Goal: Information Seeking & Learning: Learn about a topic

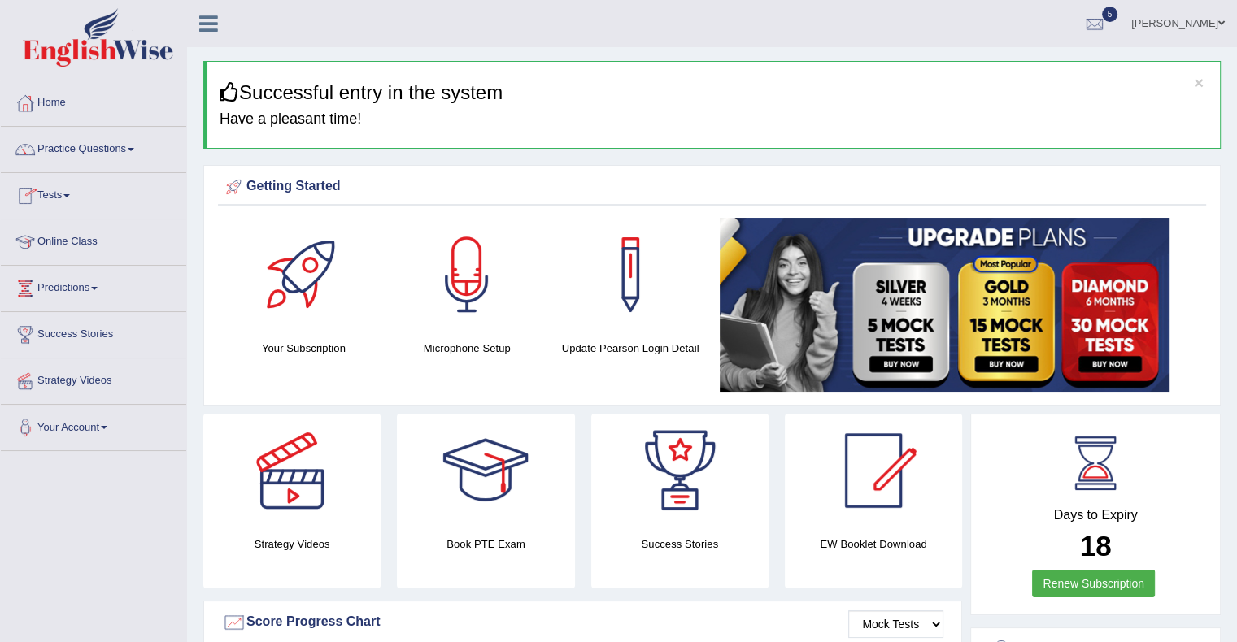
click at [60, 201] on link "Tests" at bounding box center [93, 193] width 185 height 41
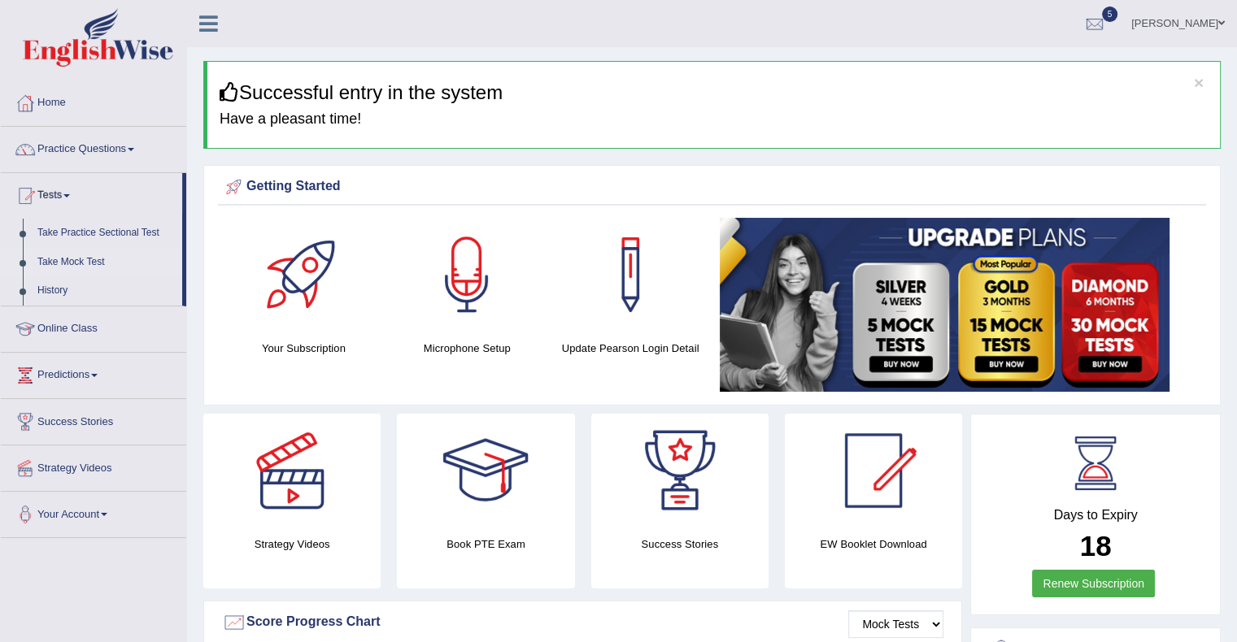
click at [68, 265] on link "Take Mock Test" at bounding box center [106, 262] width 152 height 29
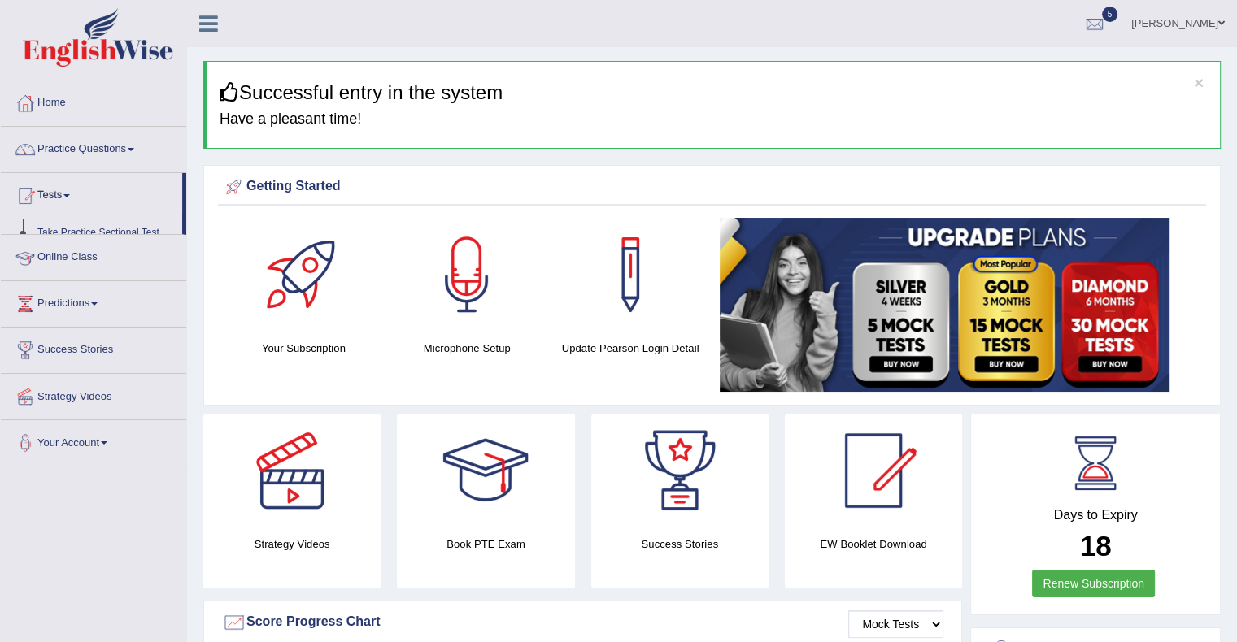
click at [68, 265] on link "Online Class" at bounding box center [93, 255] width 185 height 41
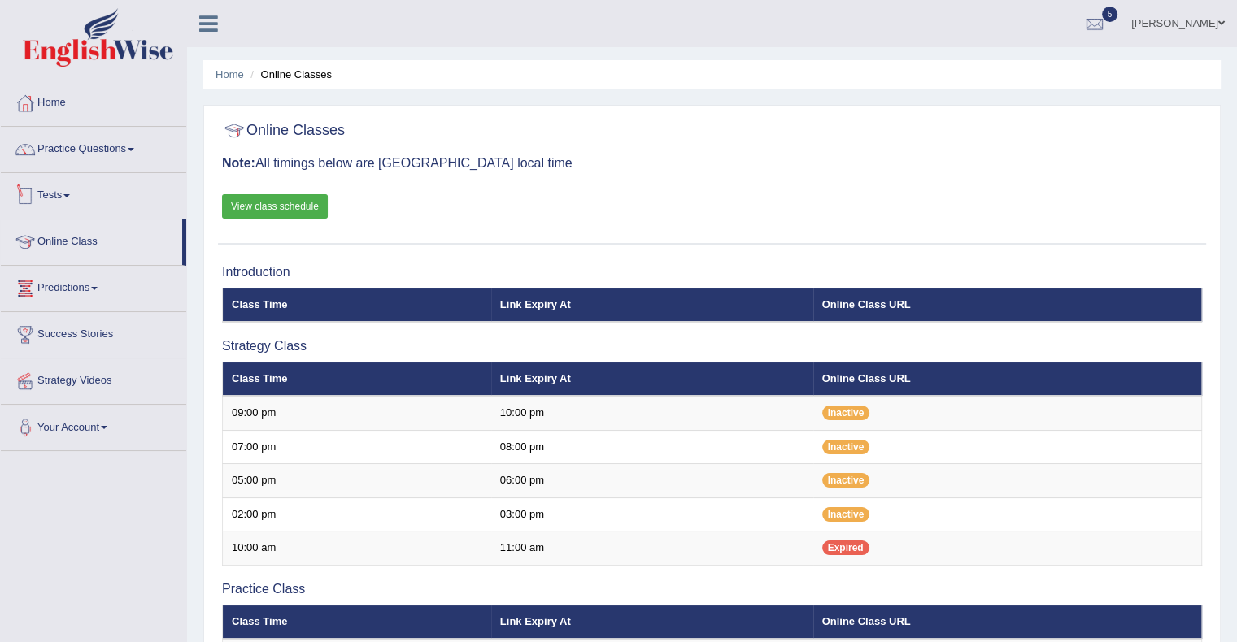
click at [51, 194] on link "Tests" at bounding box center [93, 193] width 185 height 41
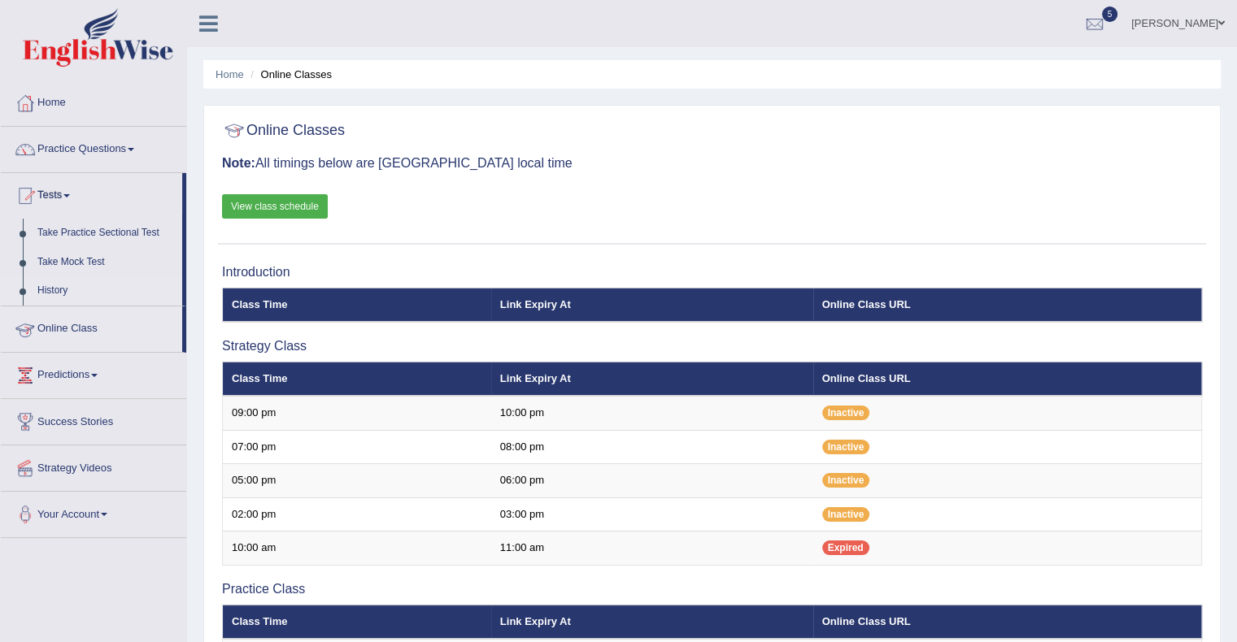
click at [49, 298] on link "History" at bounding box center [106, 290] width 152 height 29
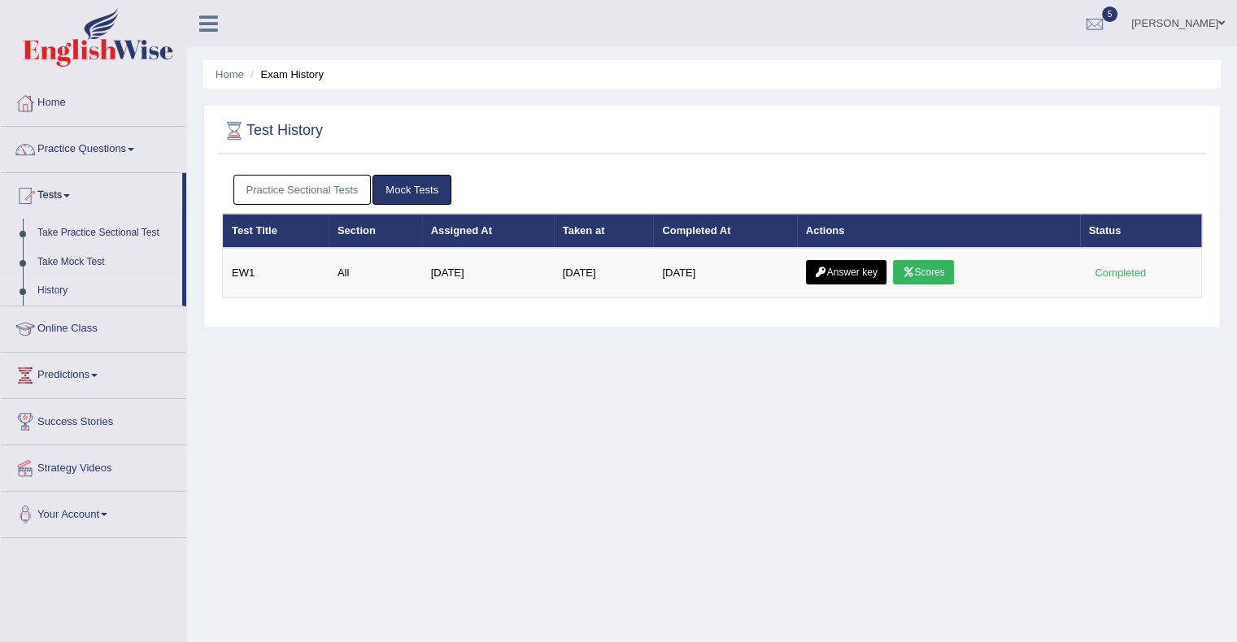
click at [282, 185] on link "Practice Sectional Tests" at bounding box center [302, 190] width 138 height 30
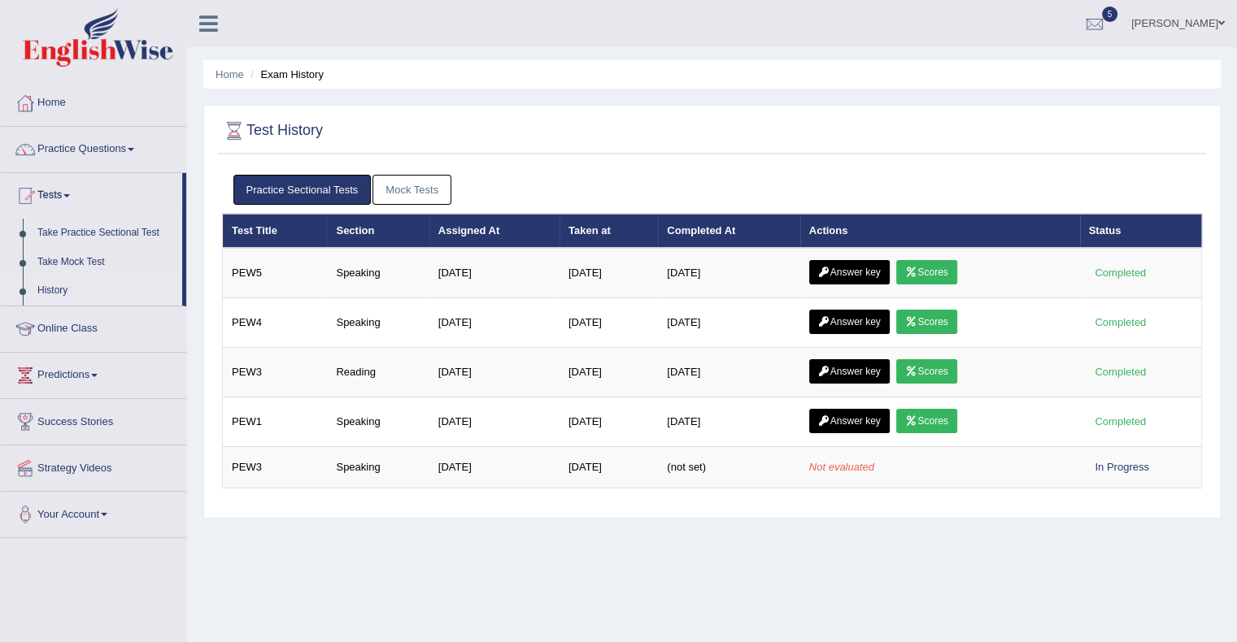
click at [388, 189] on link "Mock Tests" at bounding box center [411, 190] width 79 height 30
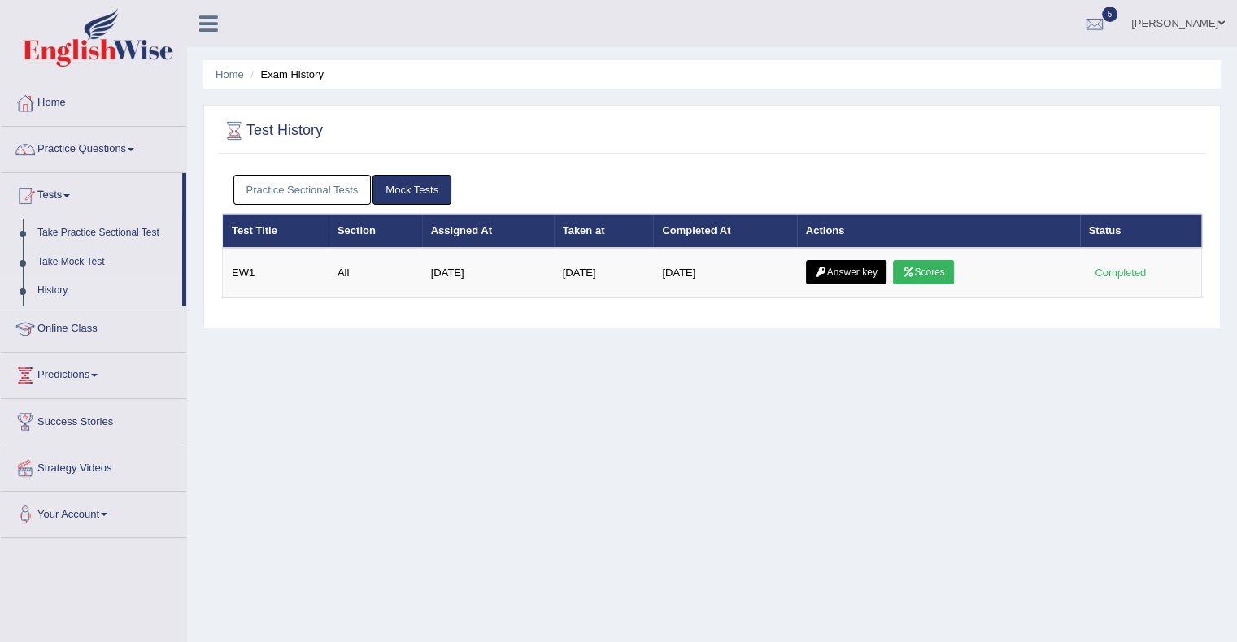
click at [312, 178] on link "Practice Sectional Tests" at bounding box center [302, 190] width 138 height 30
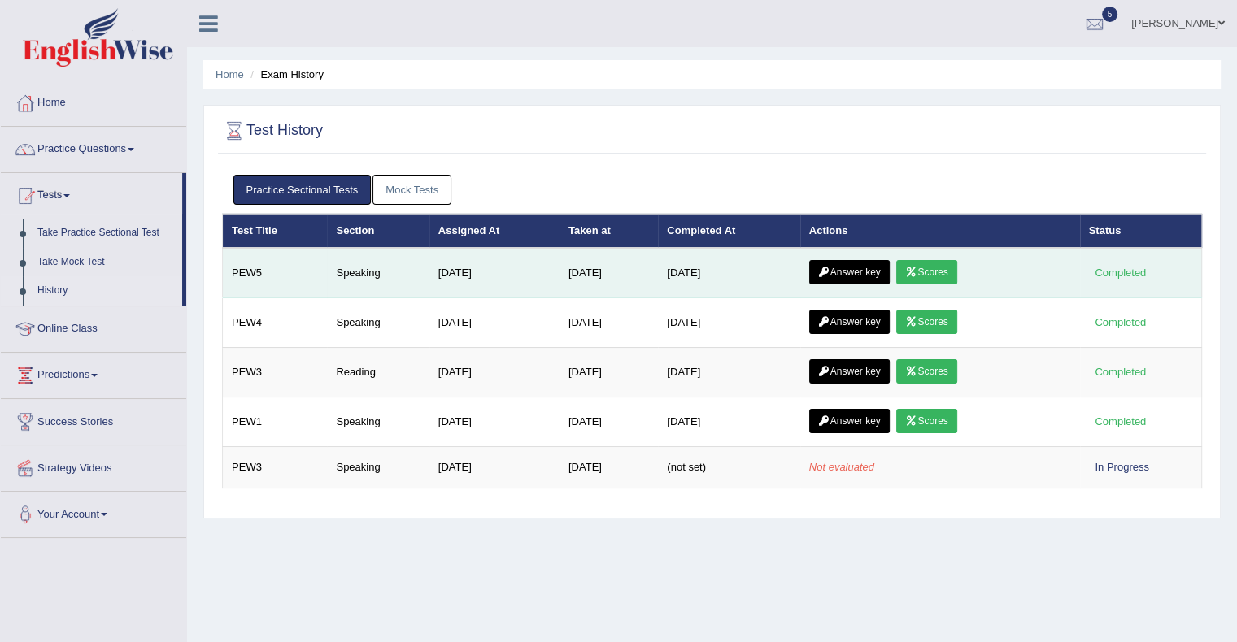
click at [823, 268] on link "Answer key" at bounding box center [849, 272] width 80 height 24
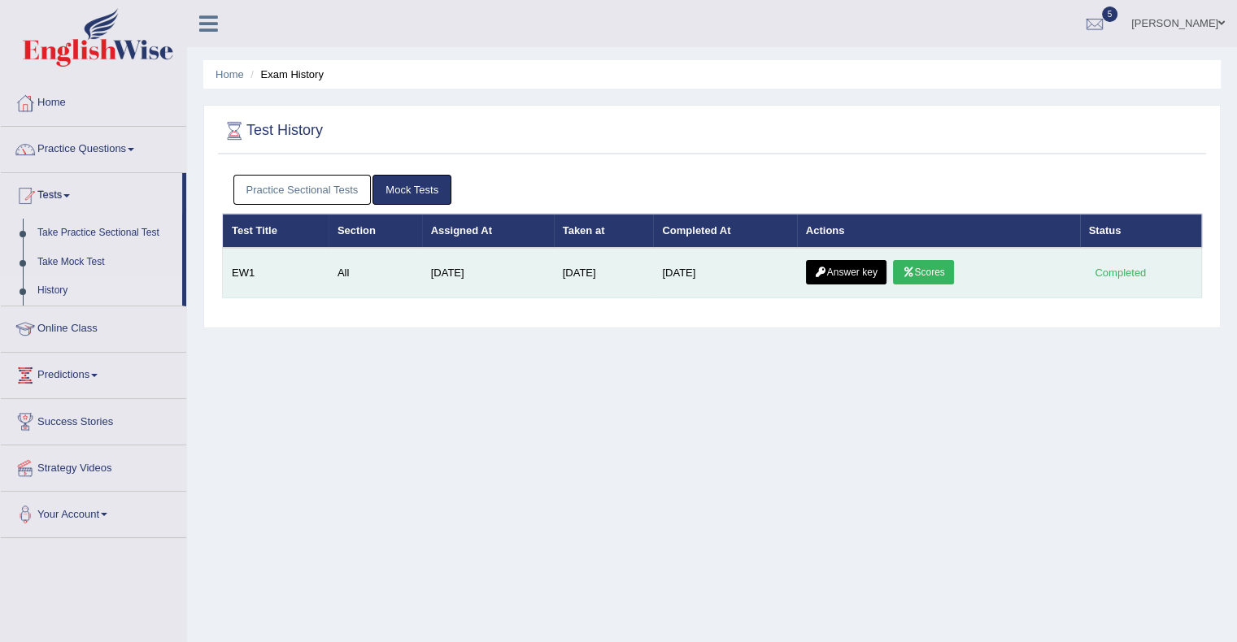
click at [930, 265] on link "Scores" at bounding box center [923, 272] width 60 height 24
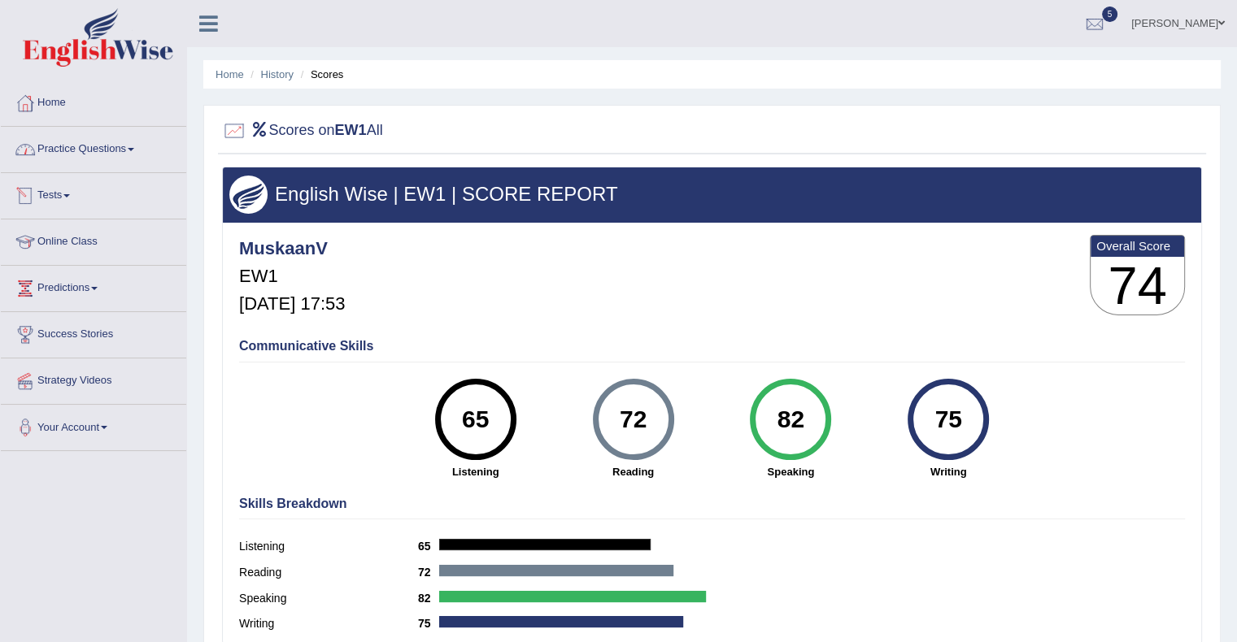
click at [60, 196] on link "Tests" at bounding box center [93, 193] width 185 height 41
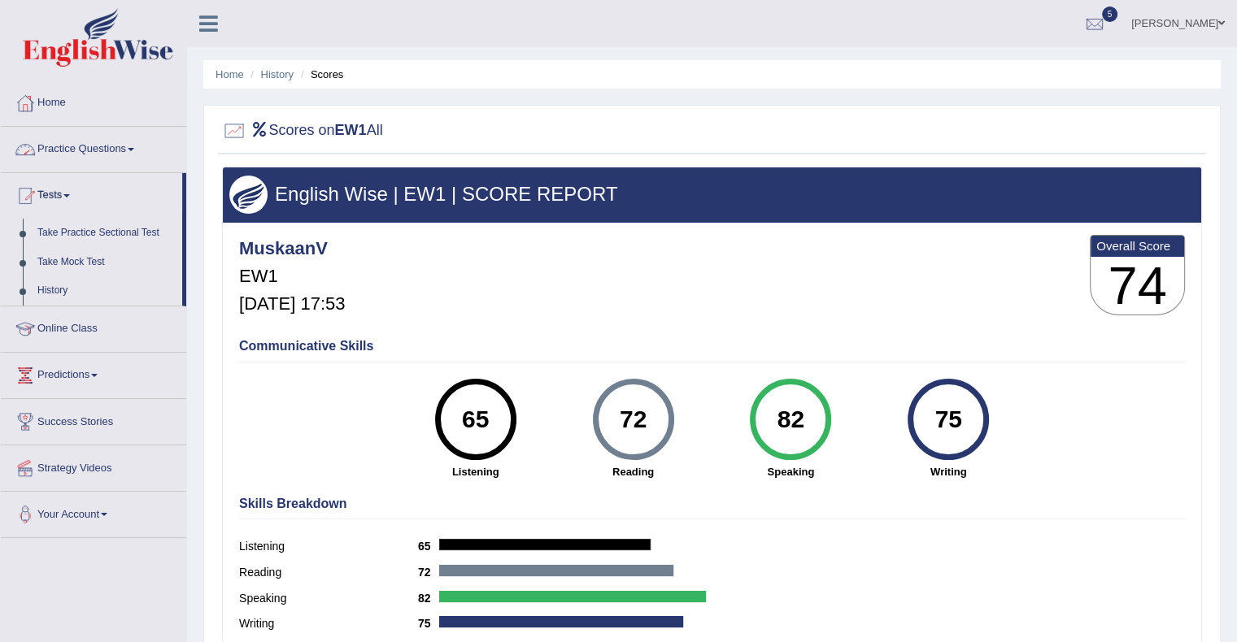
click at [107, 150] on link "Practice Questions" at bounding box center [93, 147] width 185 height 41
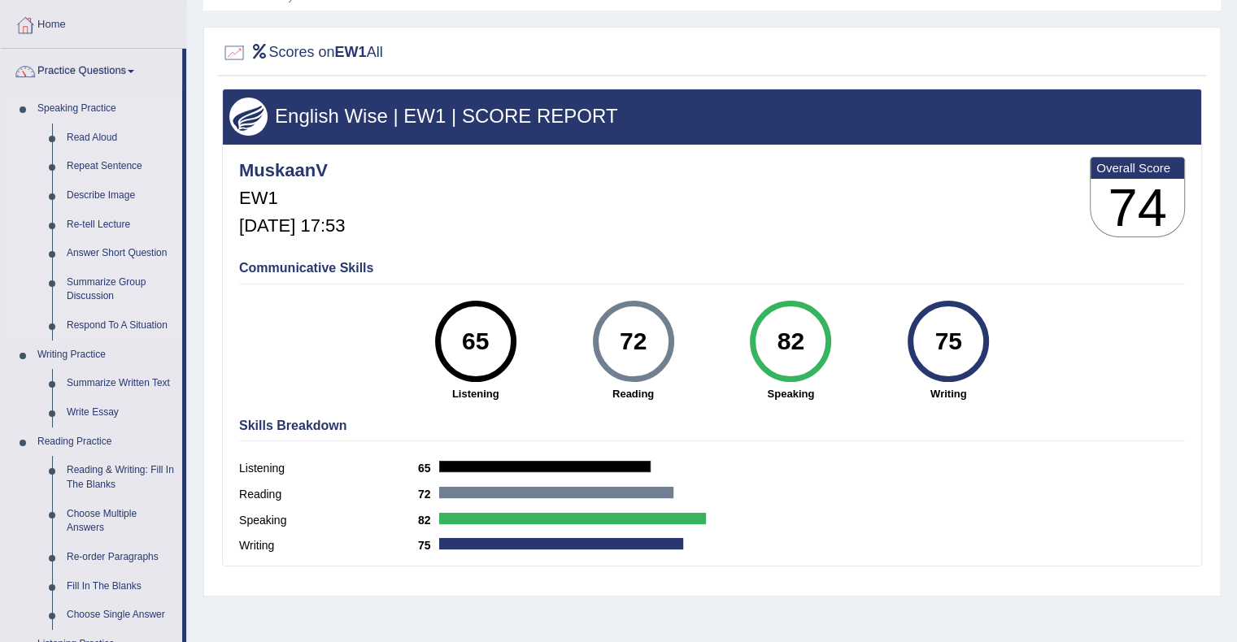
scroll to position [75, 0]
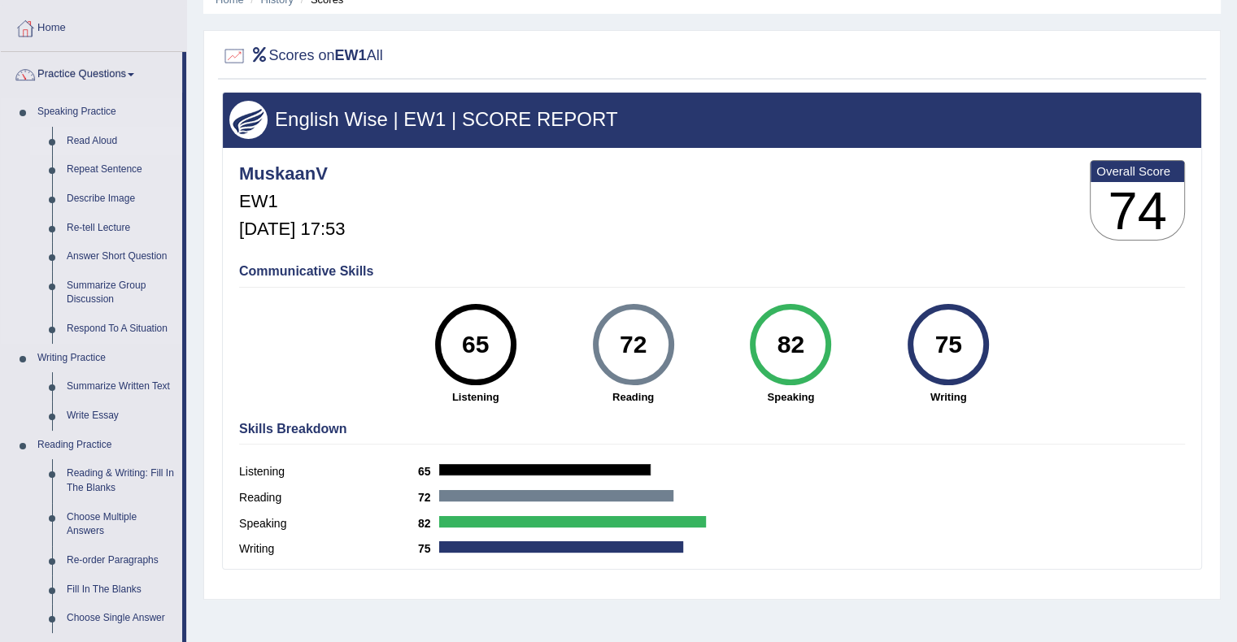
click at [107, 135] on link "Read Aloud" at bounding box center [120, 141] width 123 height 29
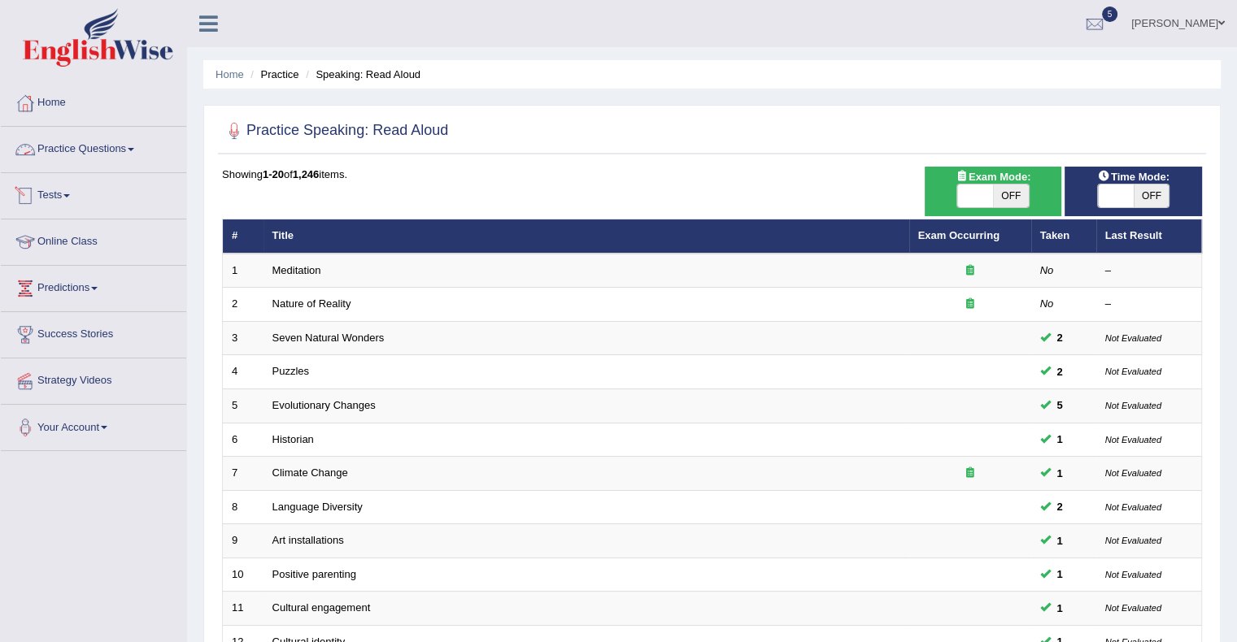
click at [79, 145] on link "Practice Questions" at bounding box center [93, 147] width 185 height 41
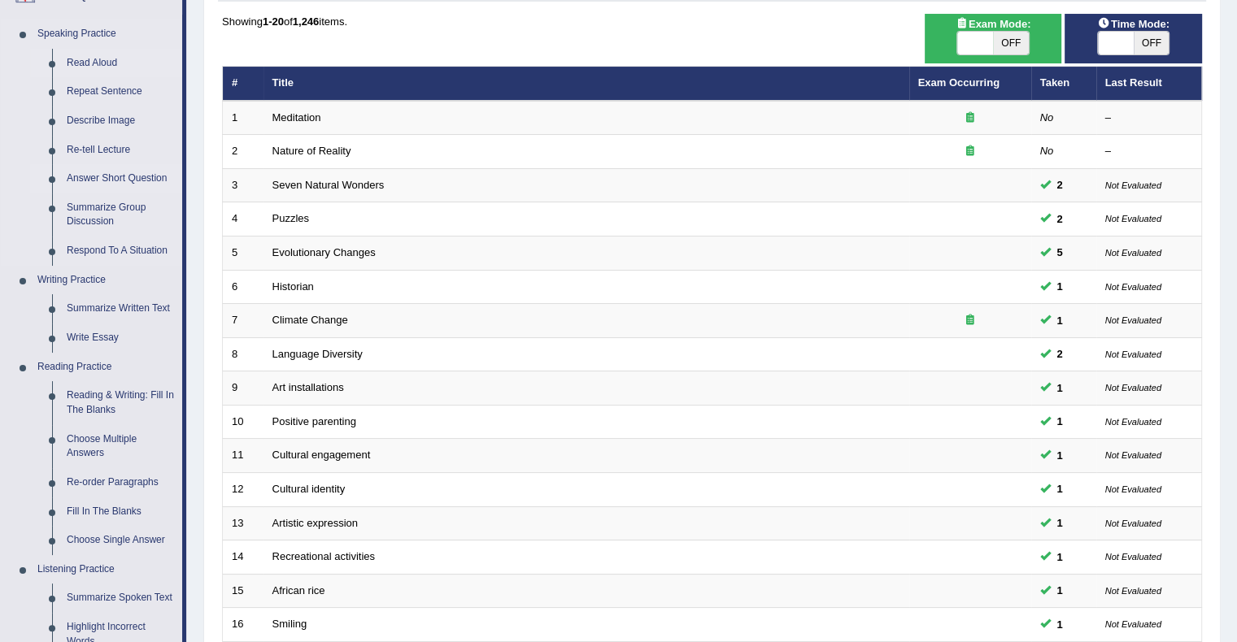
scroll to position [182, 0]
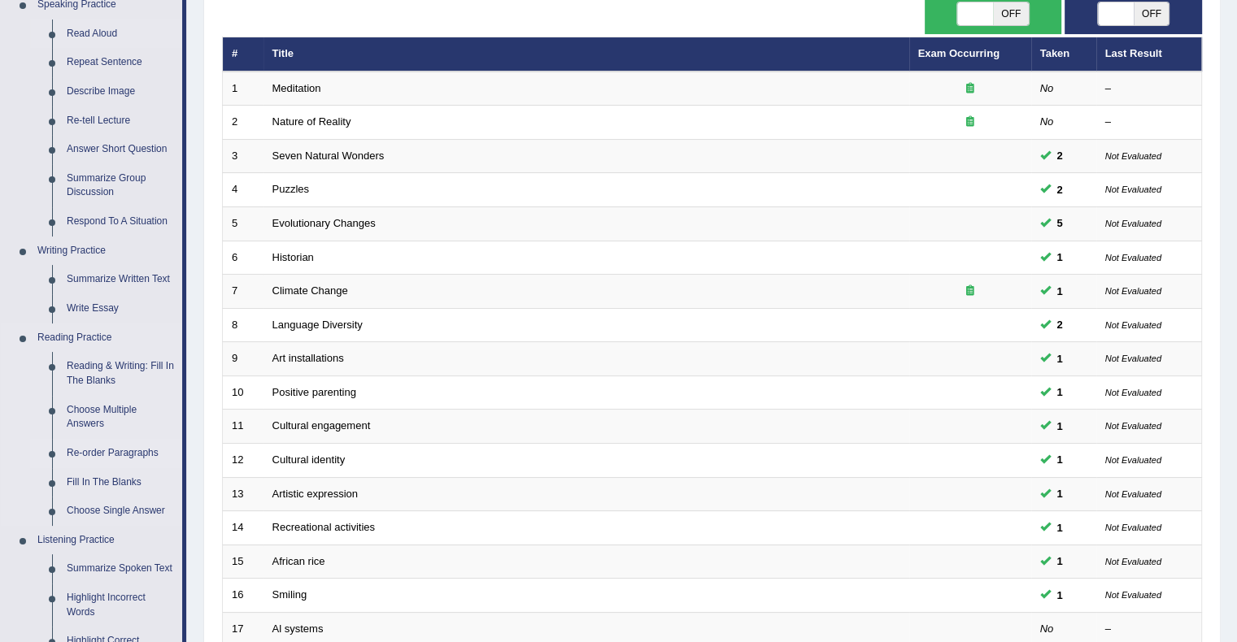
click at [108, 448] on link "Re-order Paragraphs" at bounding box center [120, 453] width 123 height 29
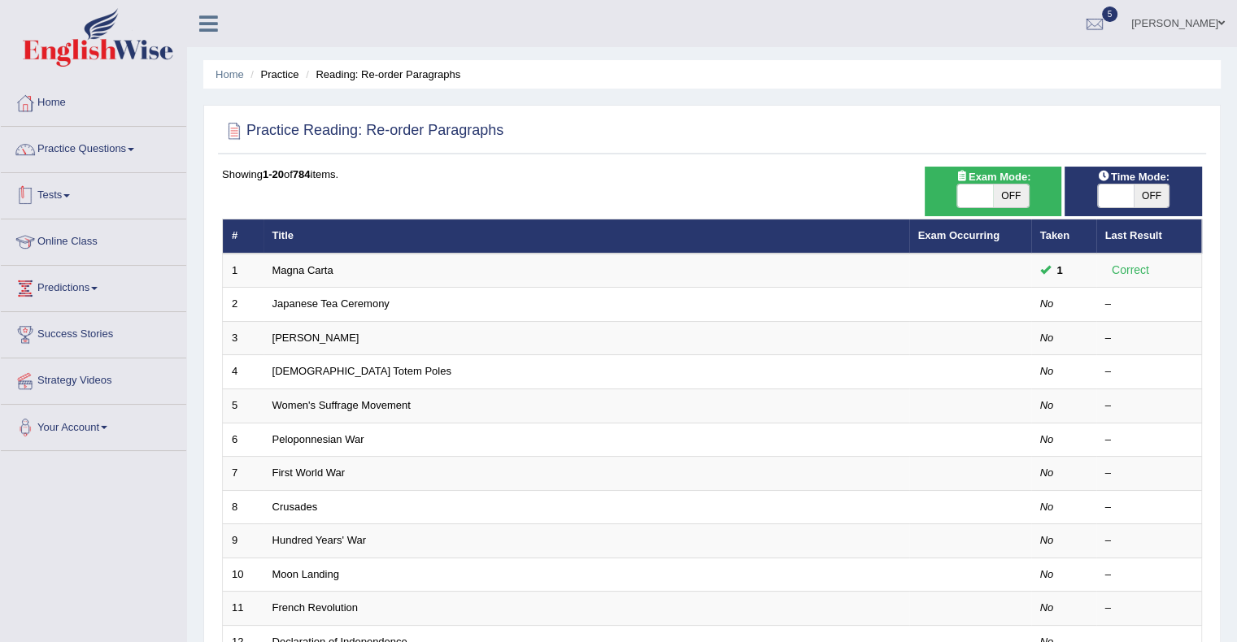
click at [55, 203] on link "Tests" at bounding box center [93, 193] width 185 height 41
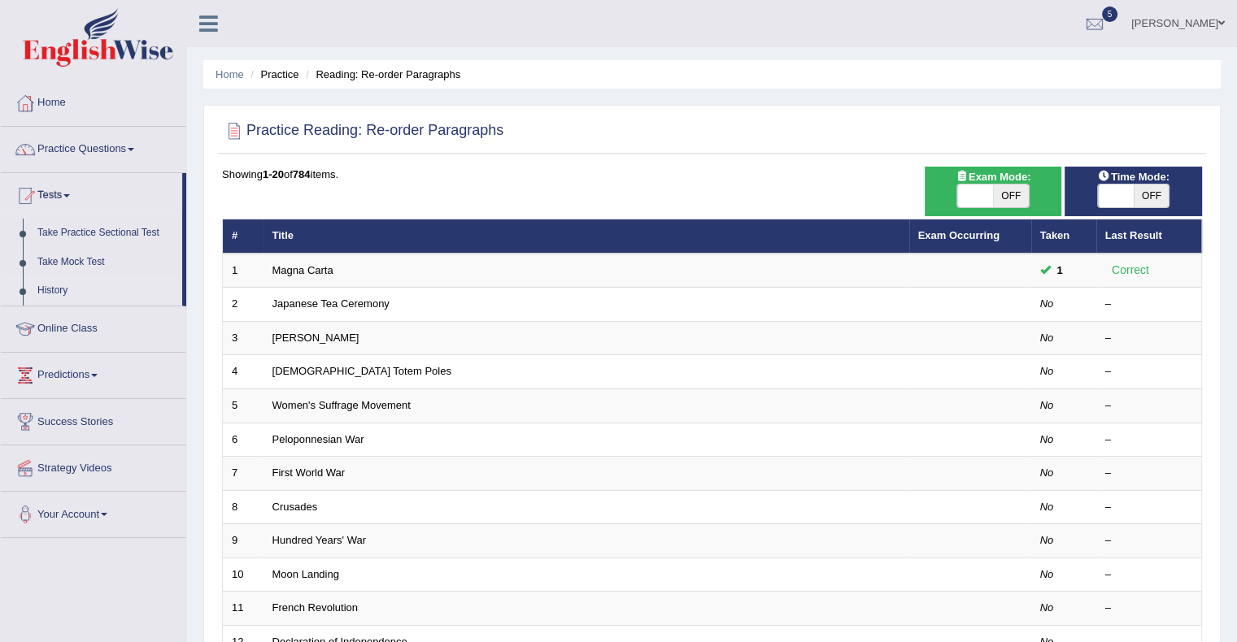
click at [52, 292] on link "History" at bounding box center [106, 290] width 152 height 29
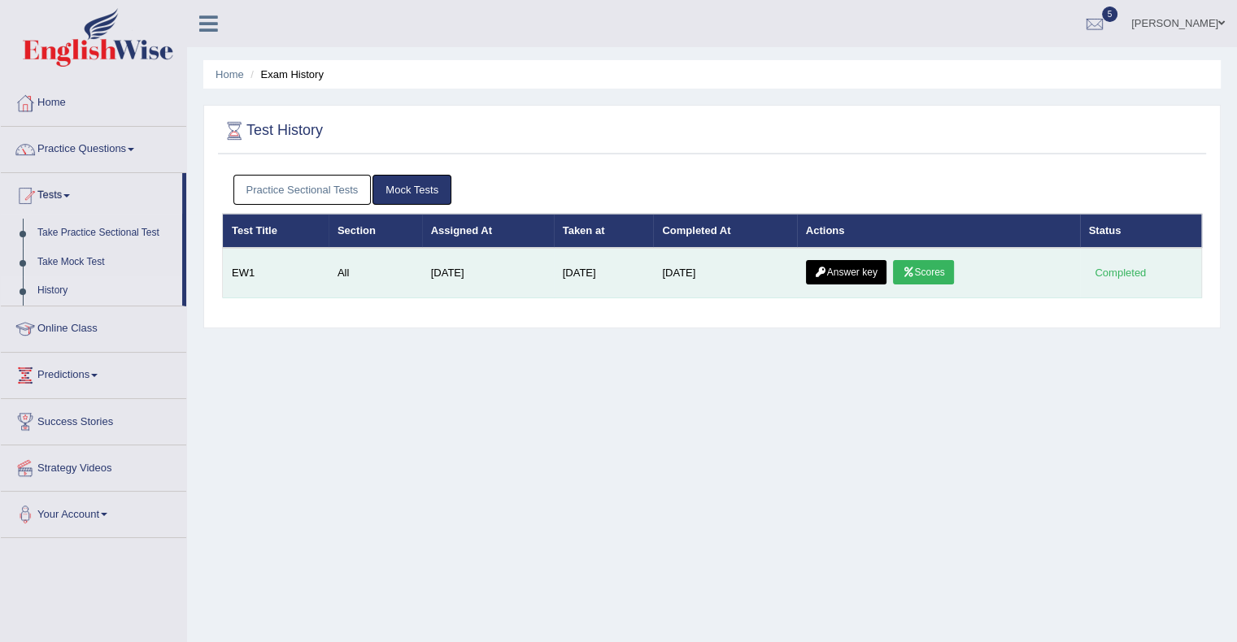
click at [853, 263] on link "Answer key" at bounding box center [846, 272] width 80 height 24
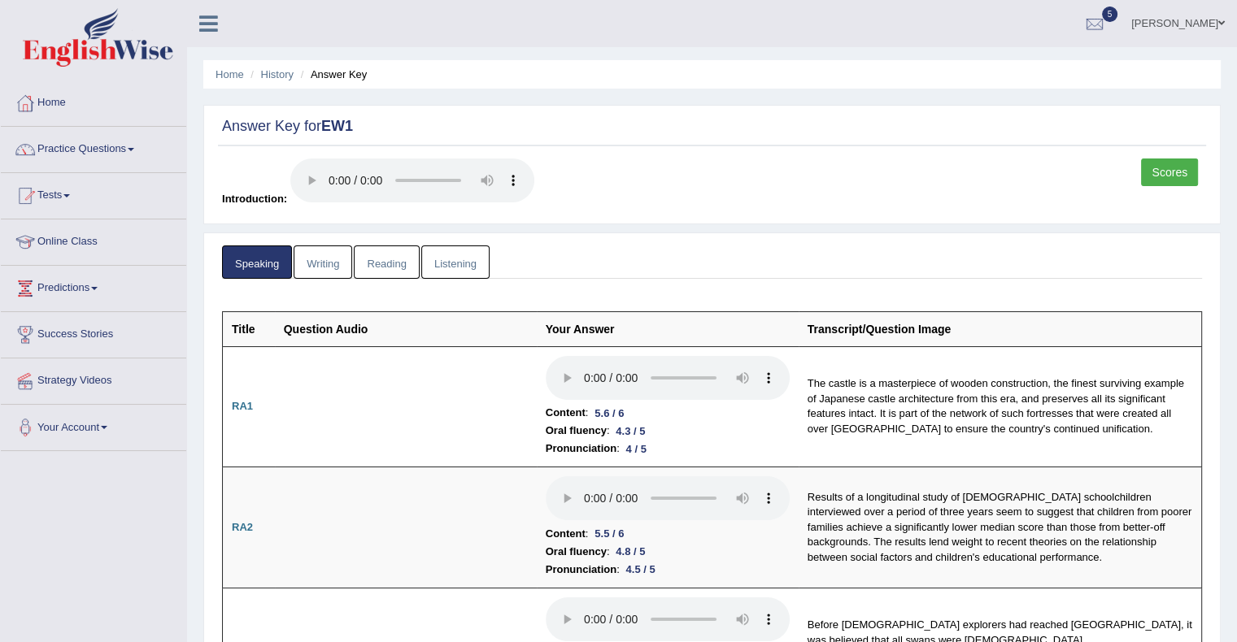
click at [324, 263] on link "Writing" at bounding box center [323, 262] width 59 height 33
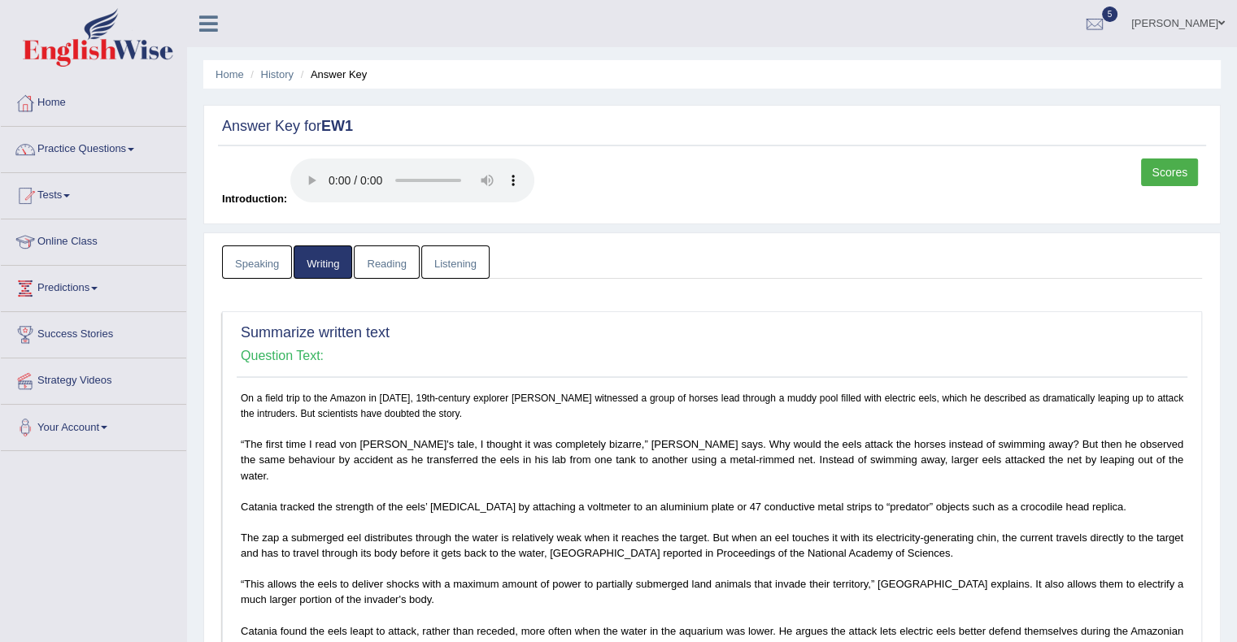
click at [376, 265] on link "Reading" at bounding box center [386, 262] width 65 height 33
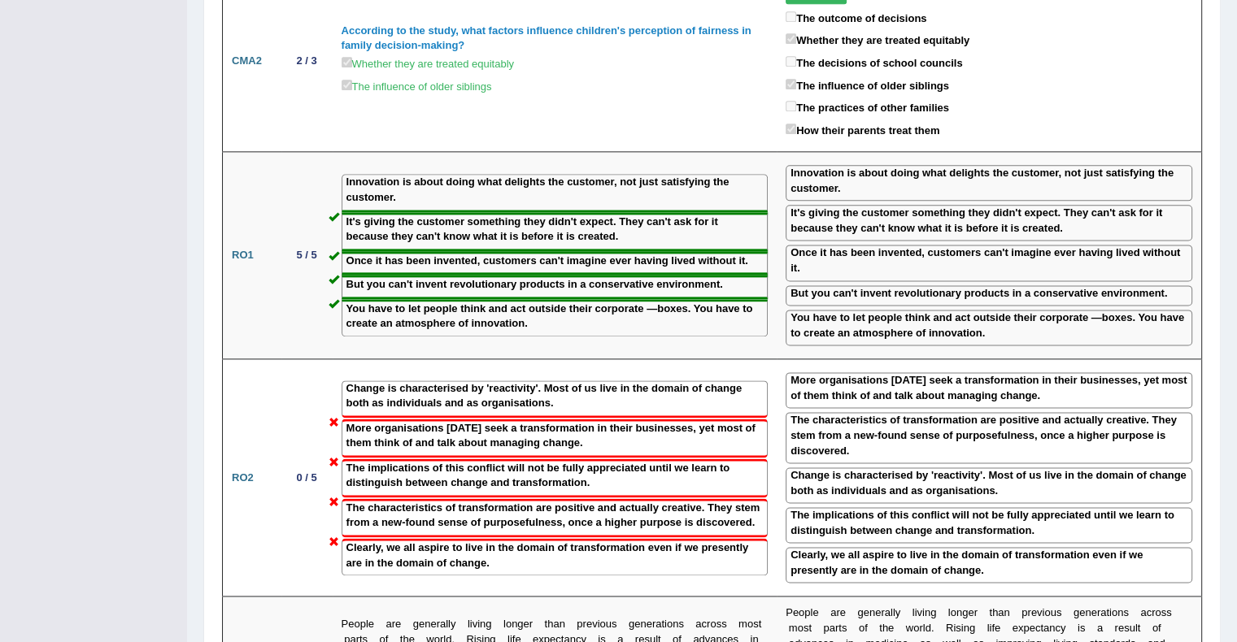
scroll to position [2078, 0]
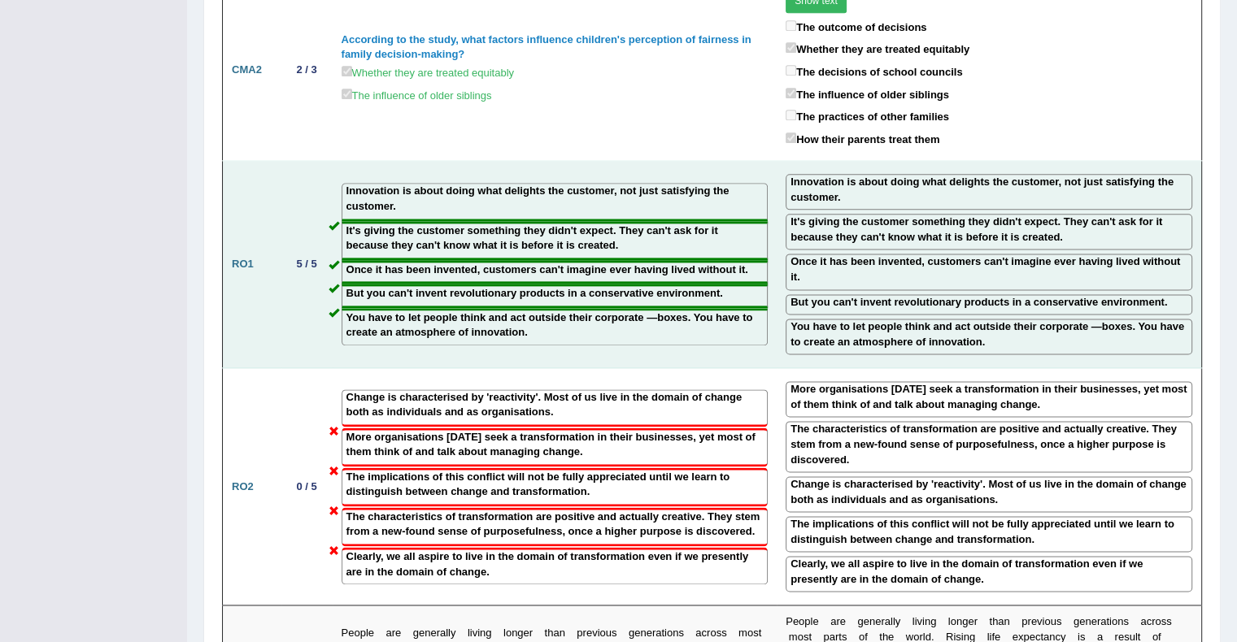
drag, startPoint x: 711, startPoint y: 242, endPoint x: 700, endPoint y: 242, distance: 11.4
click at [700, 311] on label "You have to let people think and act outside their corporate ―boxes. You have t…" at bounding box center [554, 326] width 417 height 30
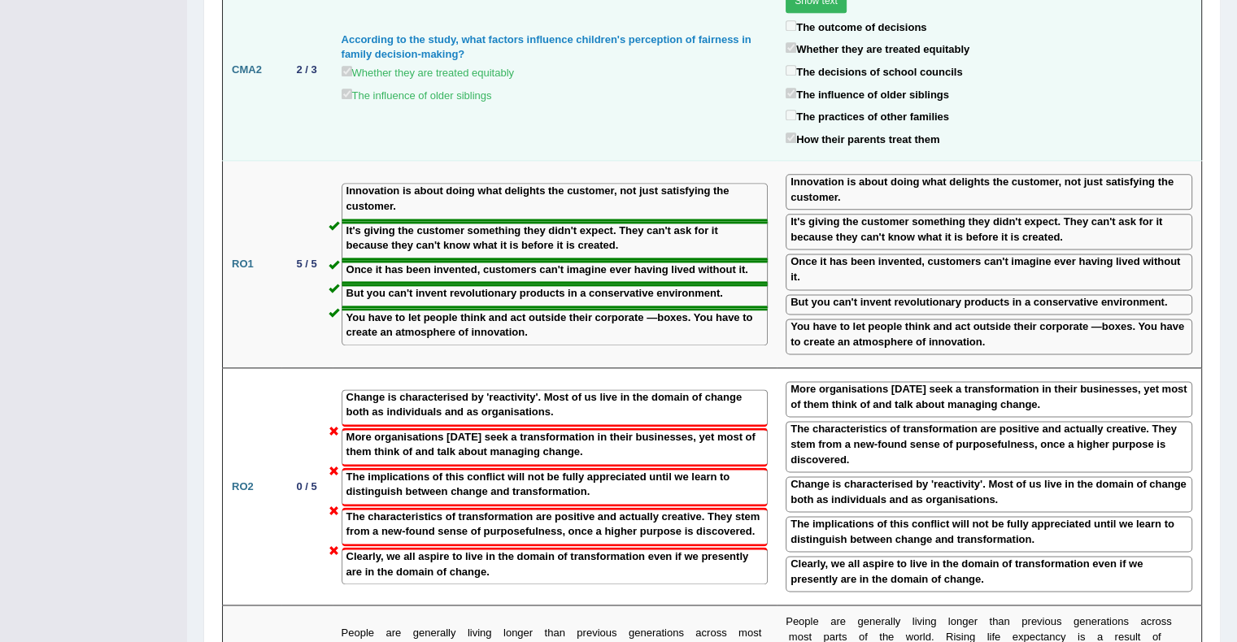
click at [510, 63] on td "According to the study, what factors influence children's perception of fairnes…" at bounding box center [555, 69] width 445 height 181
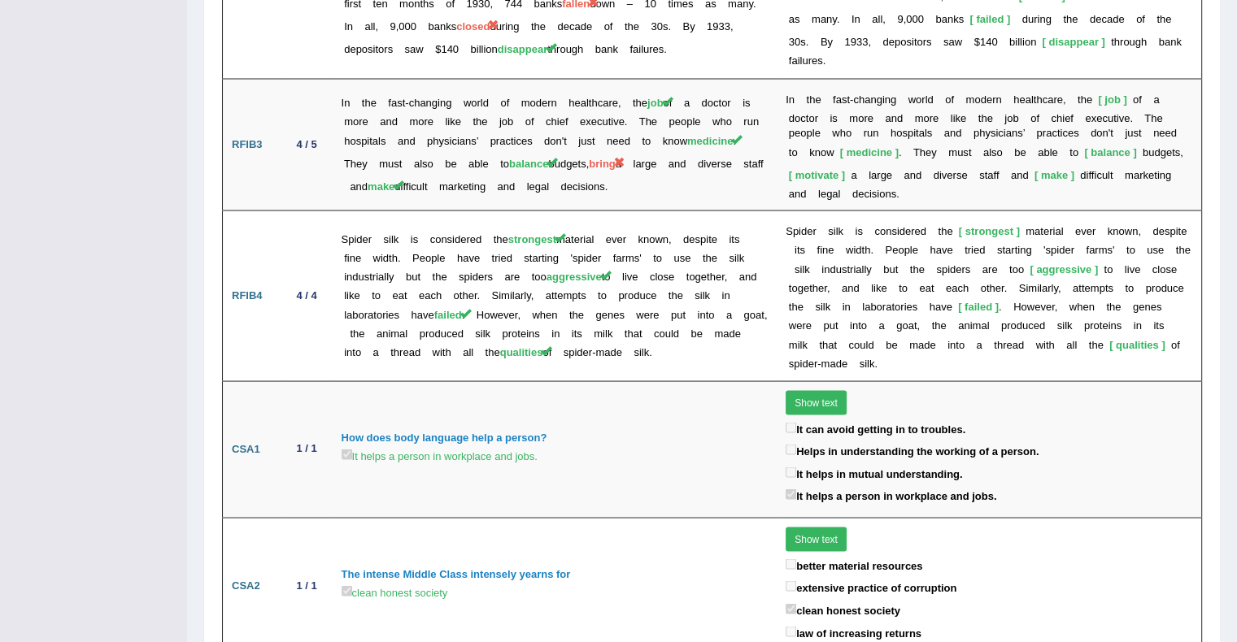
scroll to position [0, 0]
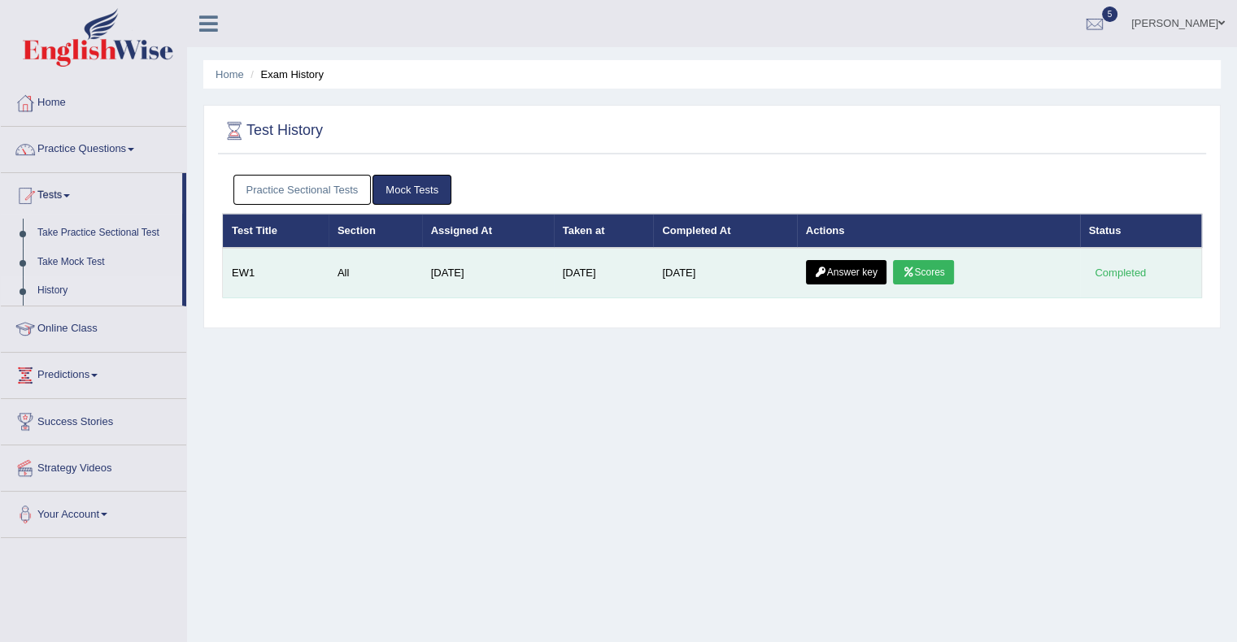
click at [935, 269] on link "Scores" at bounding box center [923, 272] width 60 height 24
click at [839, 277] on link "Answer key" at bounding box center [846, 272] width 80 height 24
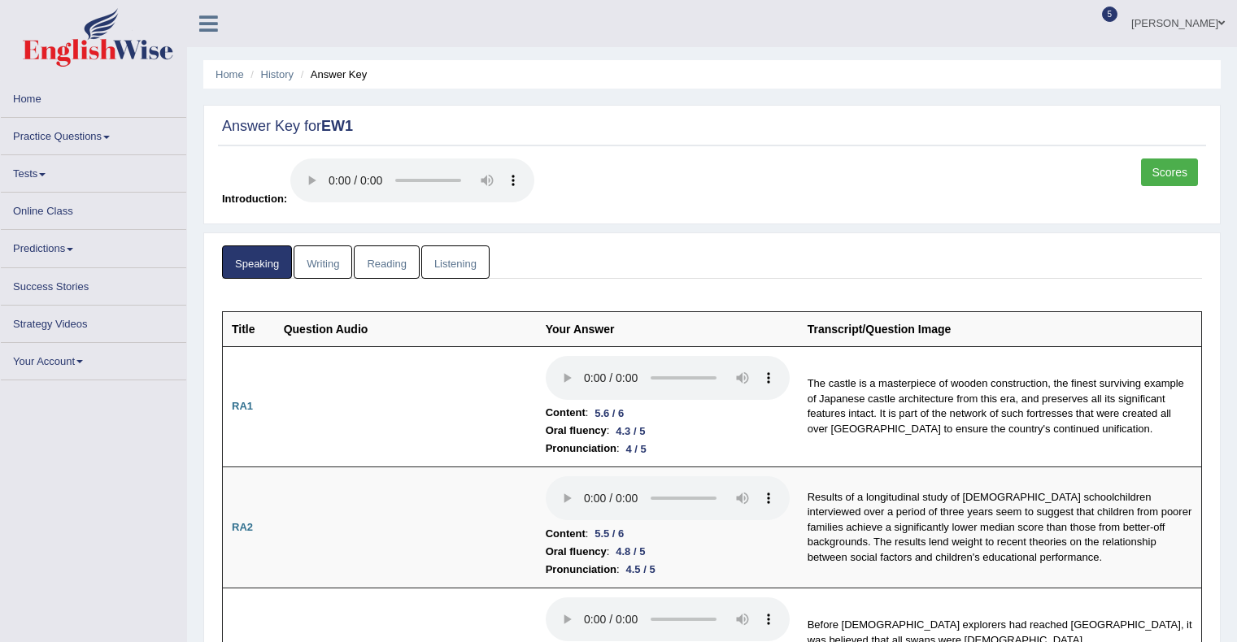
click at [327, 275] on link "Writing" at bounding box center [323, 262] width 59 height 33
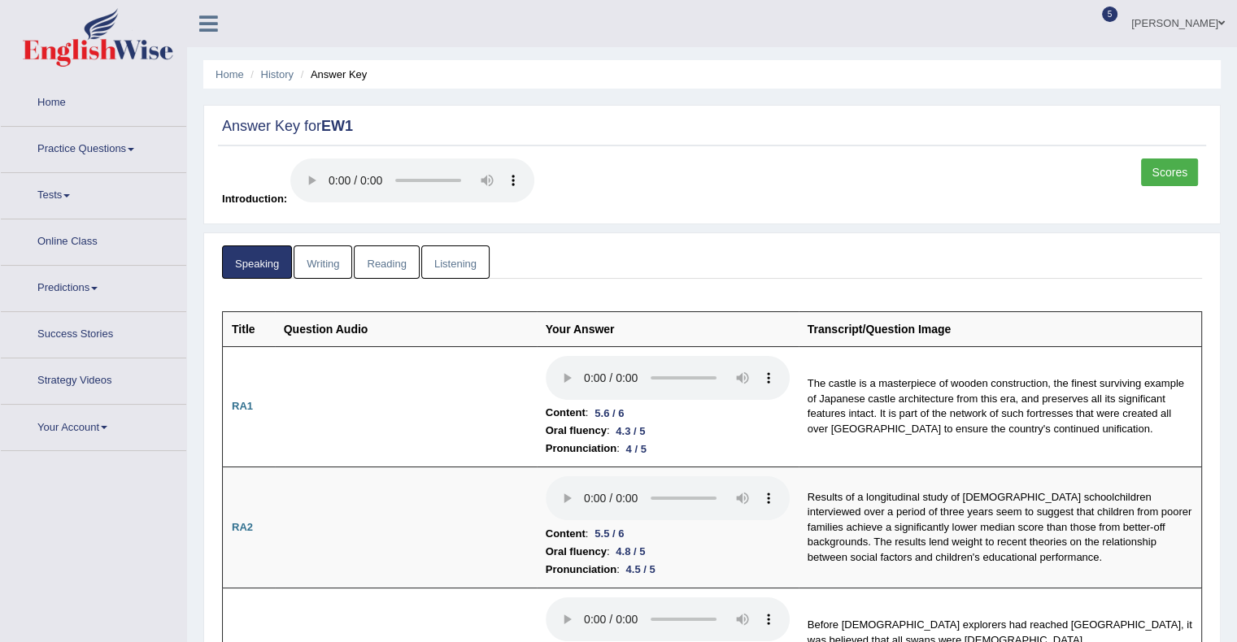
click at [329, 258] on link "Writing" at bounding box center [323, 262] width 59 height 33
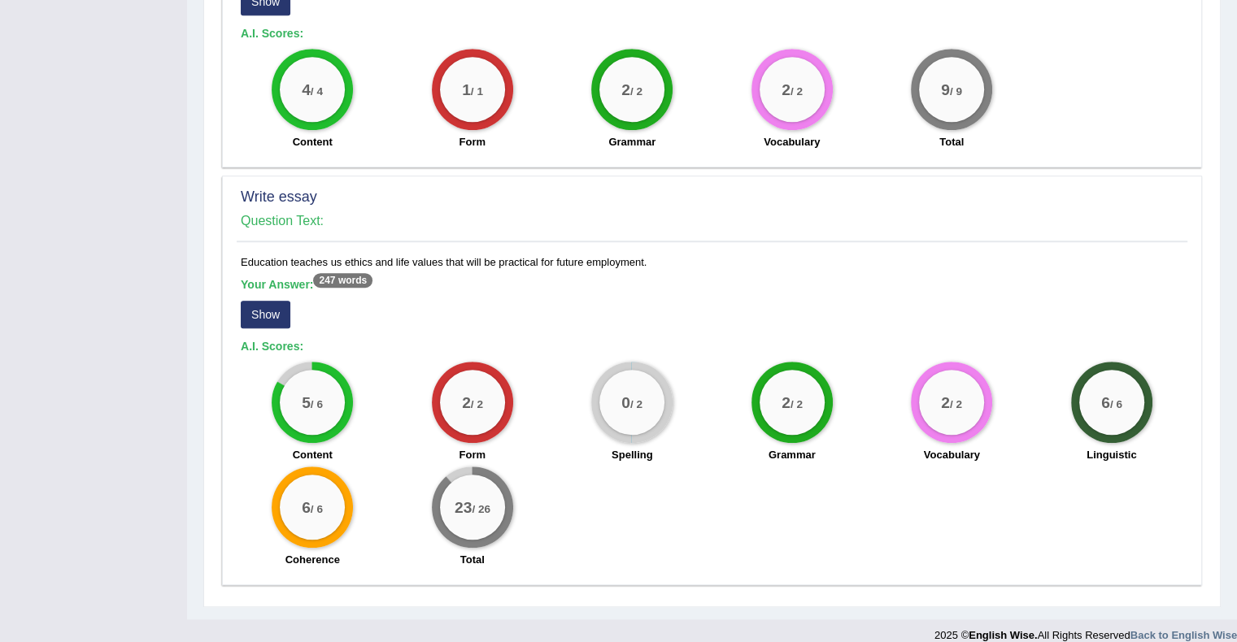
scroll to position [1190, 0]
click at [277, 301] on button "Show" at bounding box center [266, 315] width 50 height 28
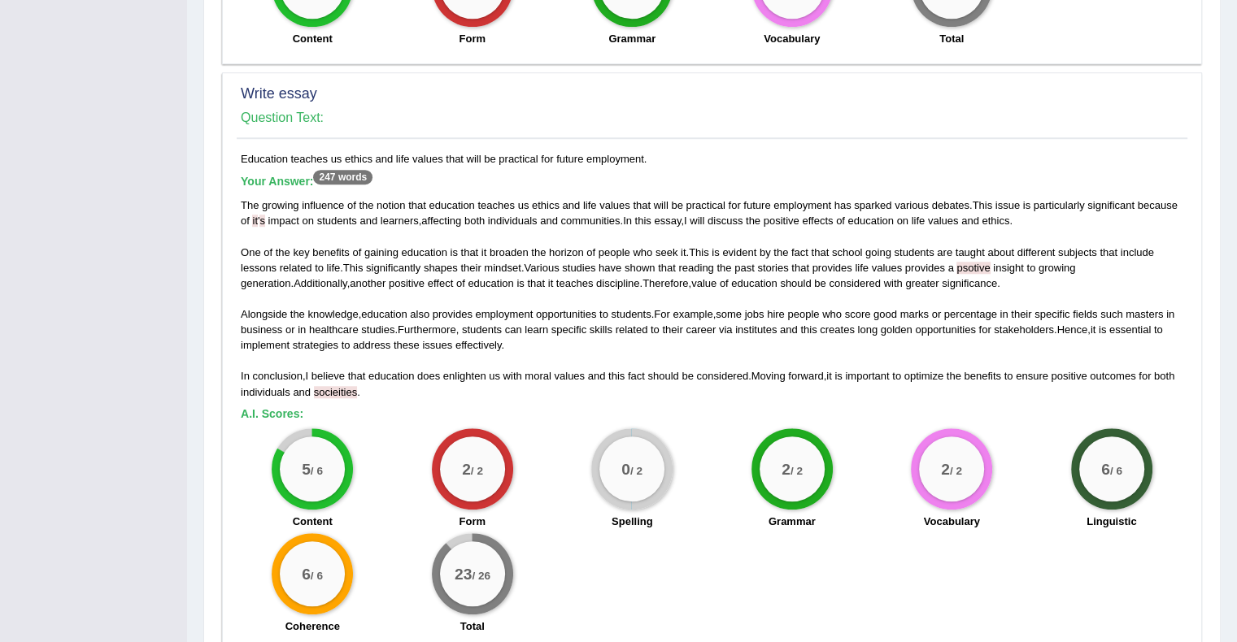
scroll to position [1359, 0]
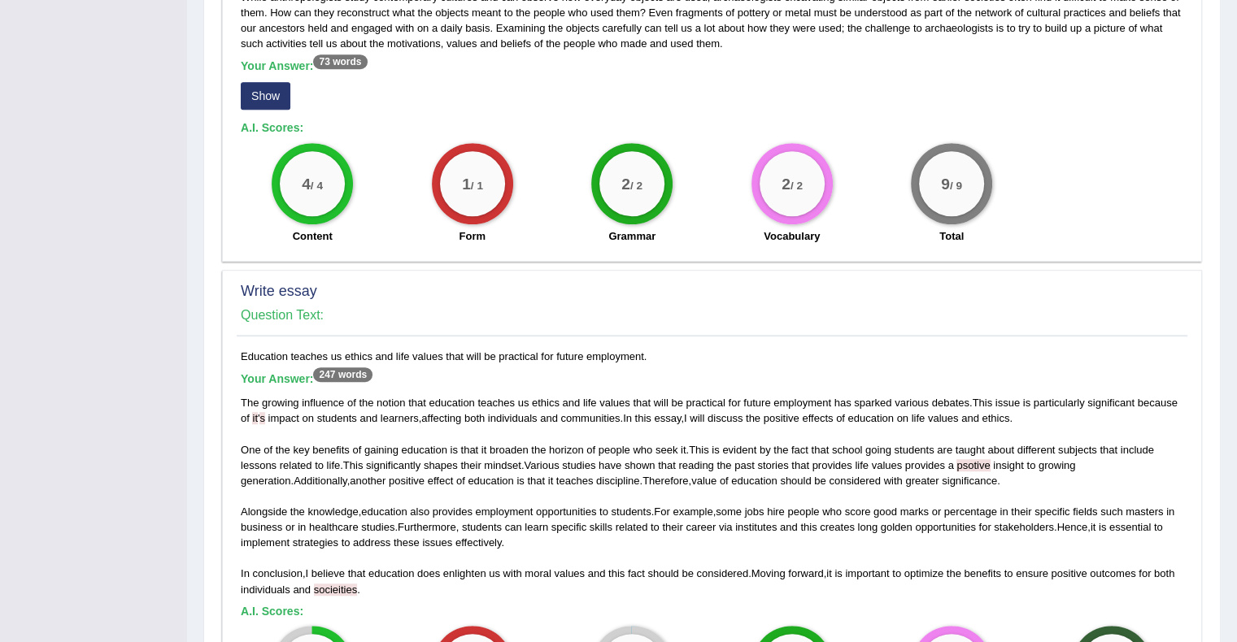
click at [557, 308] on h4 "Question Text:" at bounding box center [712, 315] width 942 height 15
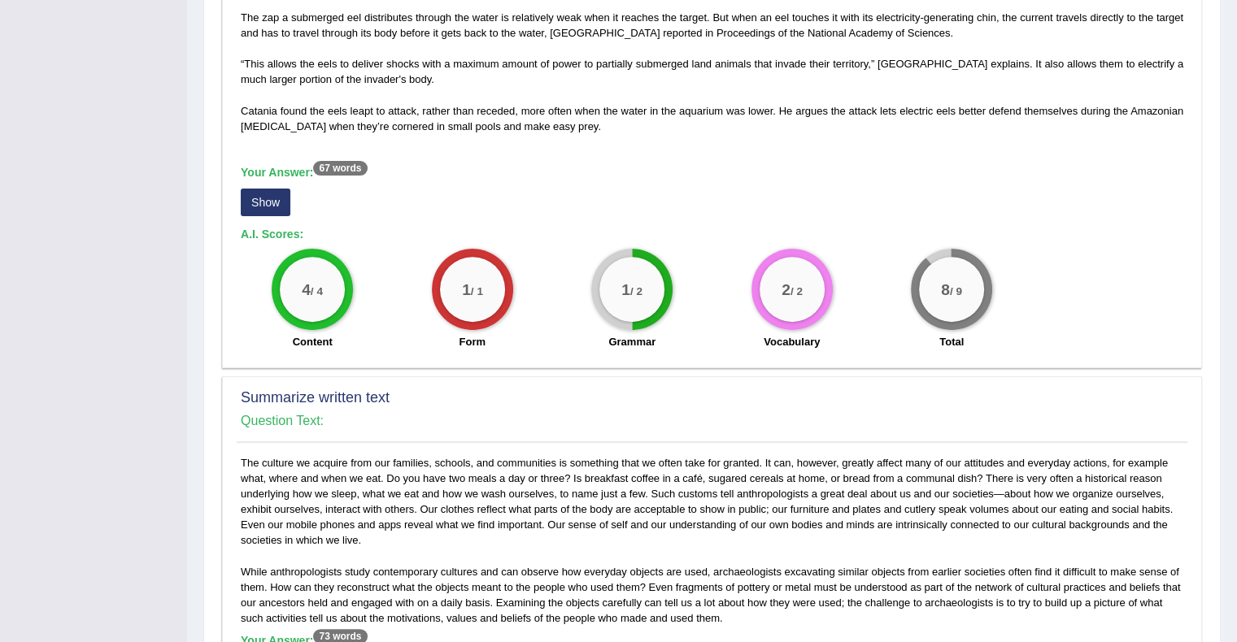
scroll to position [358, 0]
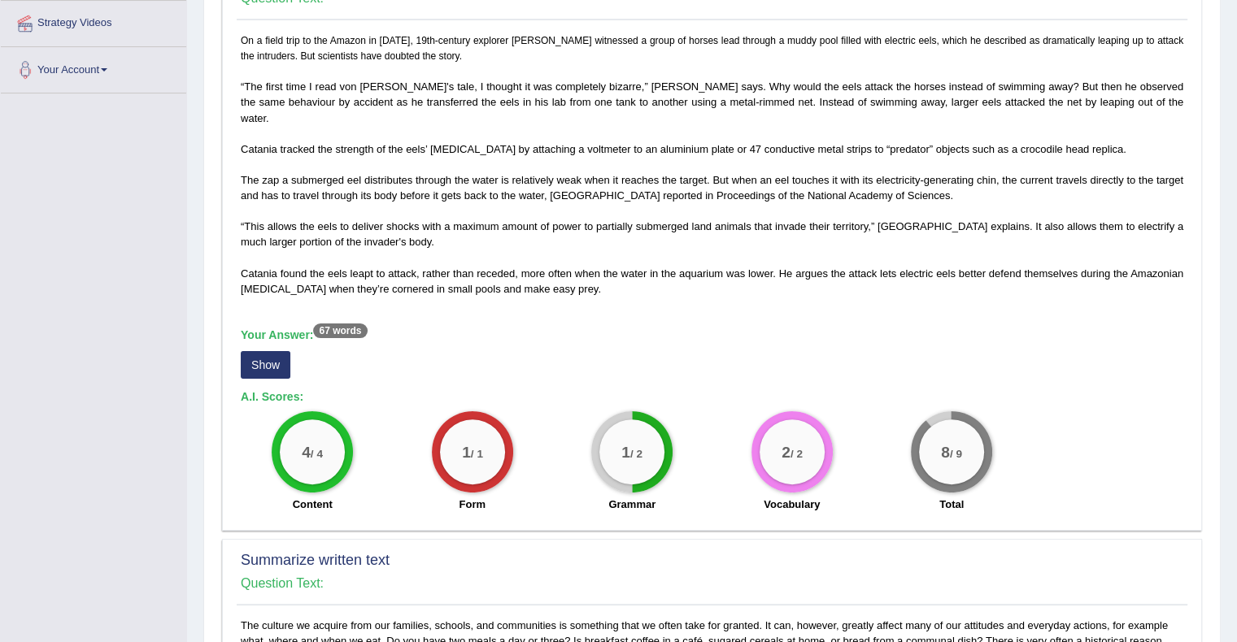
click at [276, 351] on button "Show" at bounding box center [266, 365] width 50 height 28
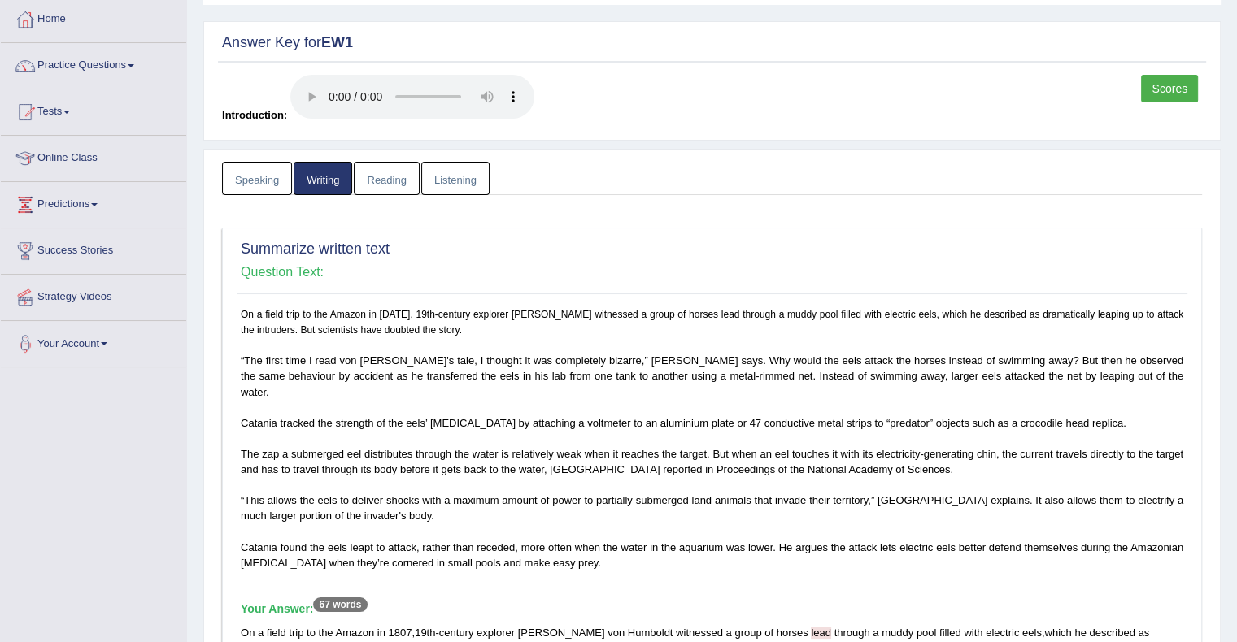
scroll to position [83, 0]
click at [466, 181] on link "Listening" at bounding box center [455, 179] width 68 height 33
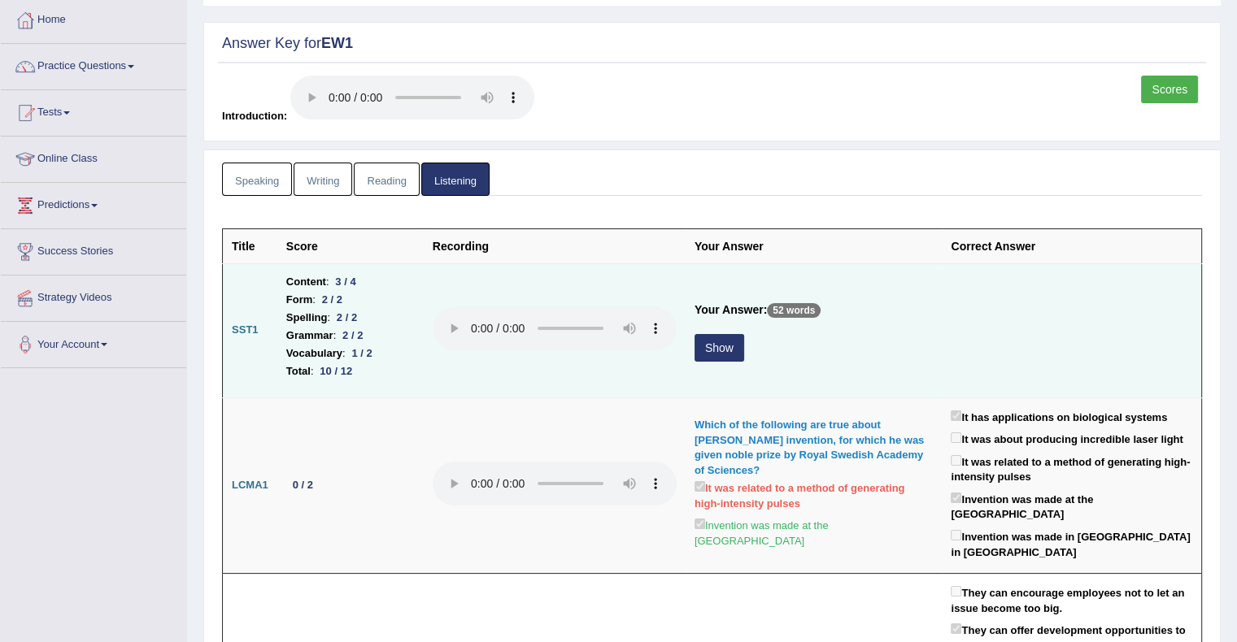
click at [722, 350] on button "Show" at bounding box center [719, 348] width 50 height 28
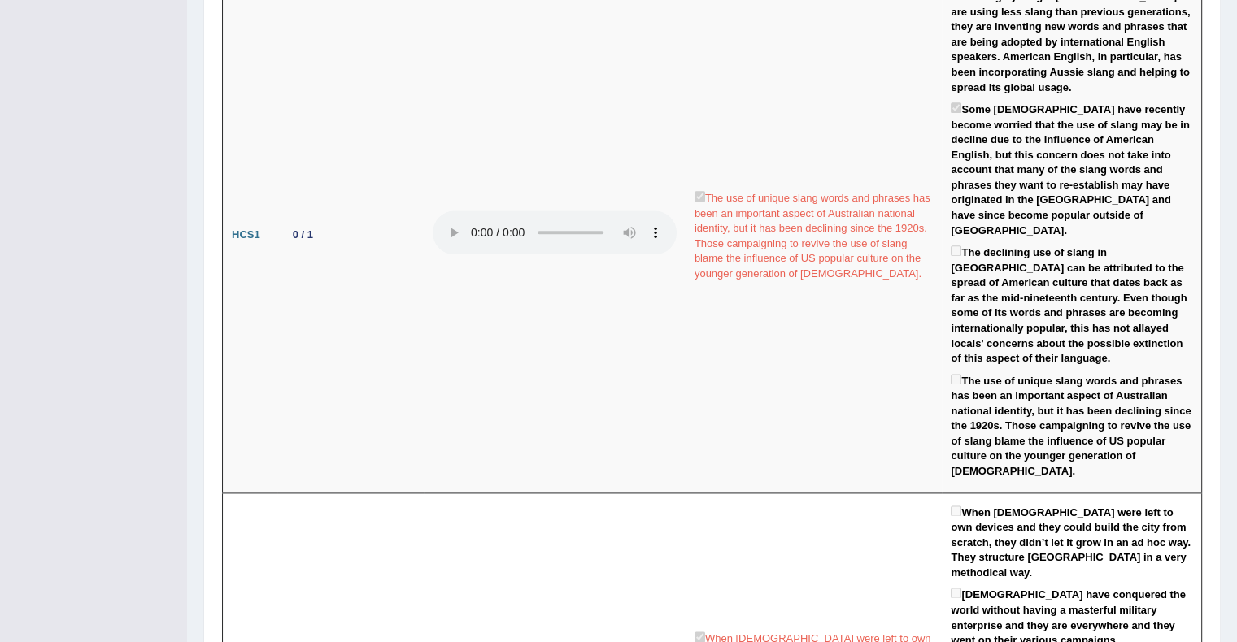
scroll to position [0, 0]
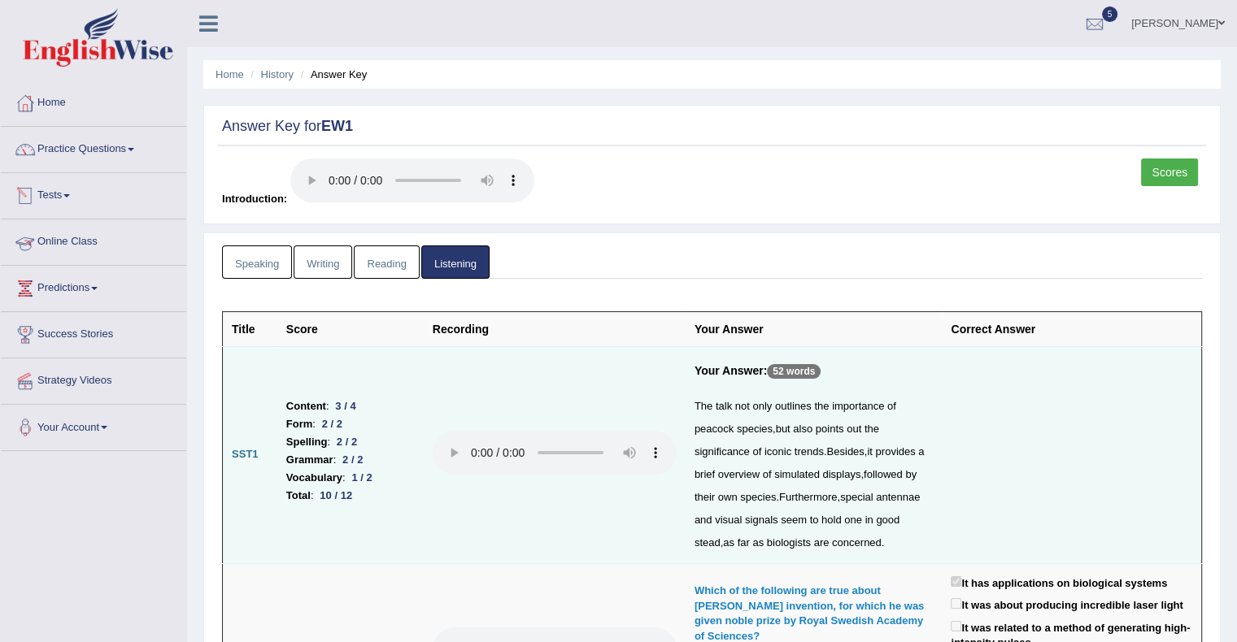
click at [243, 263] on link "Speaking" at bounding box center [257, 262] width 70 height 33
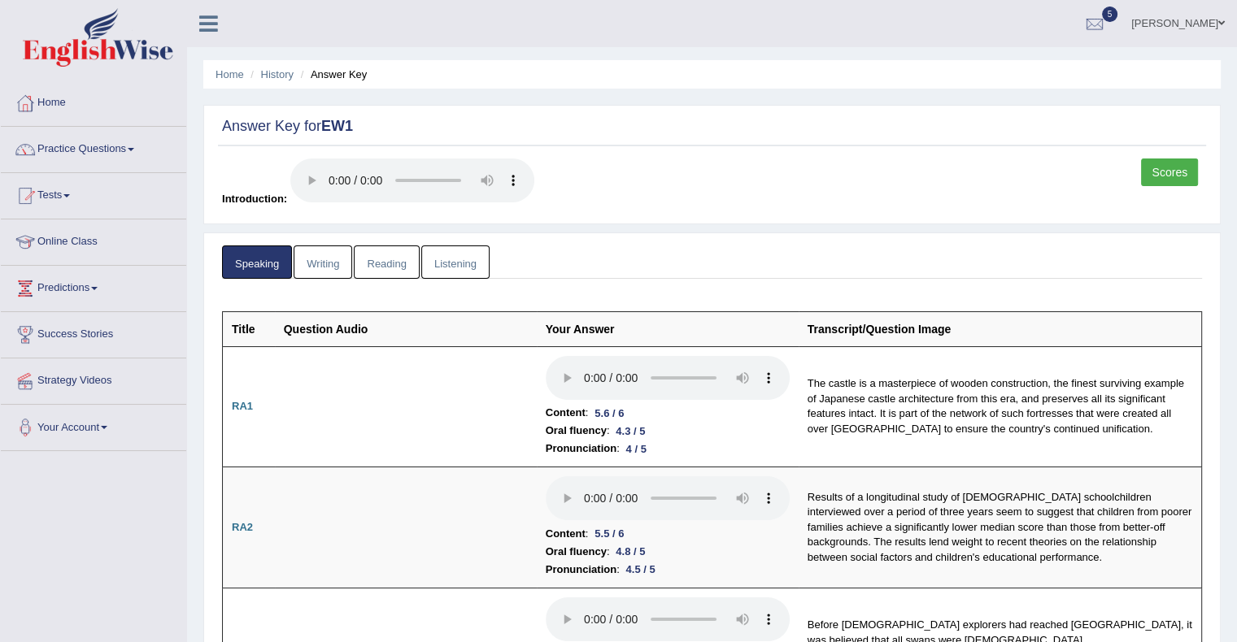
click at [387, 268] on link "Reading" at bounding box center [386, 262] width 65 height 33
